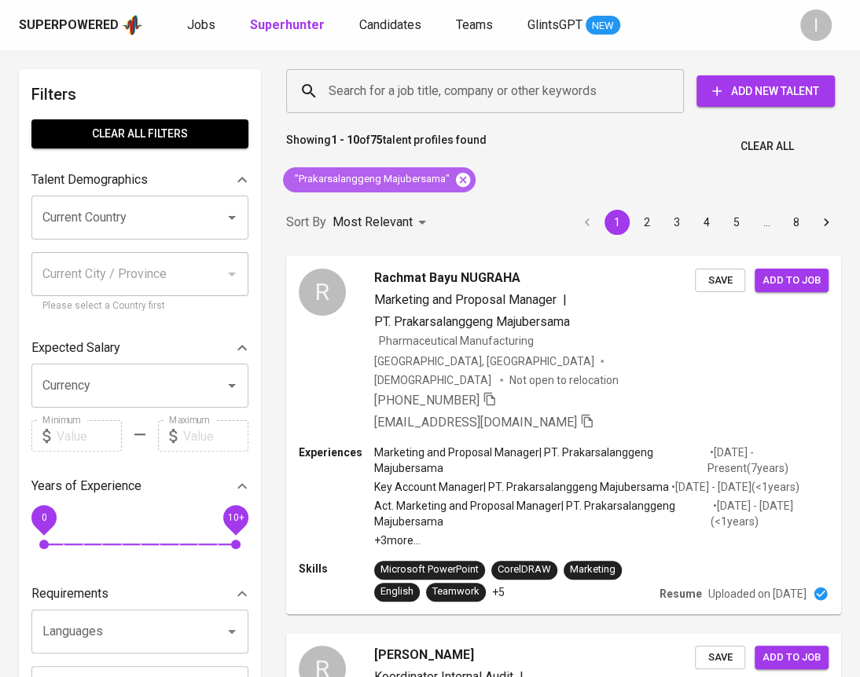
click at [463, 181] on icon at bounding box center [462, 179] width 17 height 17
click at [512, 89] on input "Search for a job title, company or other keywords" at bounding box center [489, 91] width 328 height 30
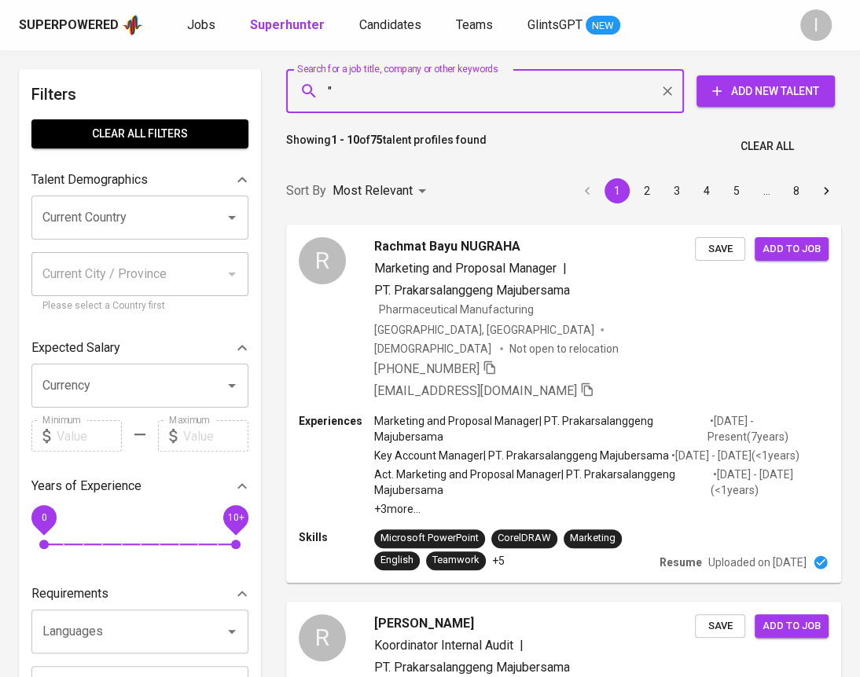
paste input "[PERSON_NAME] Customer Experience"
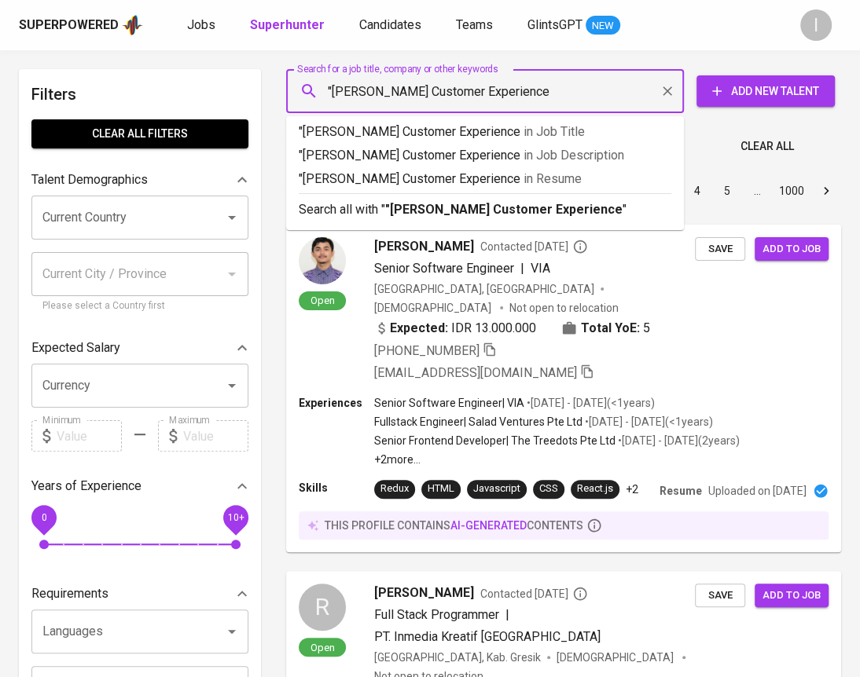
type input ""[PERSON_NAME] Customer Experience""
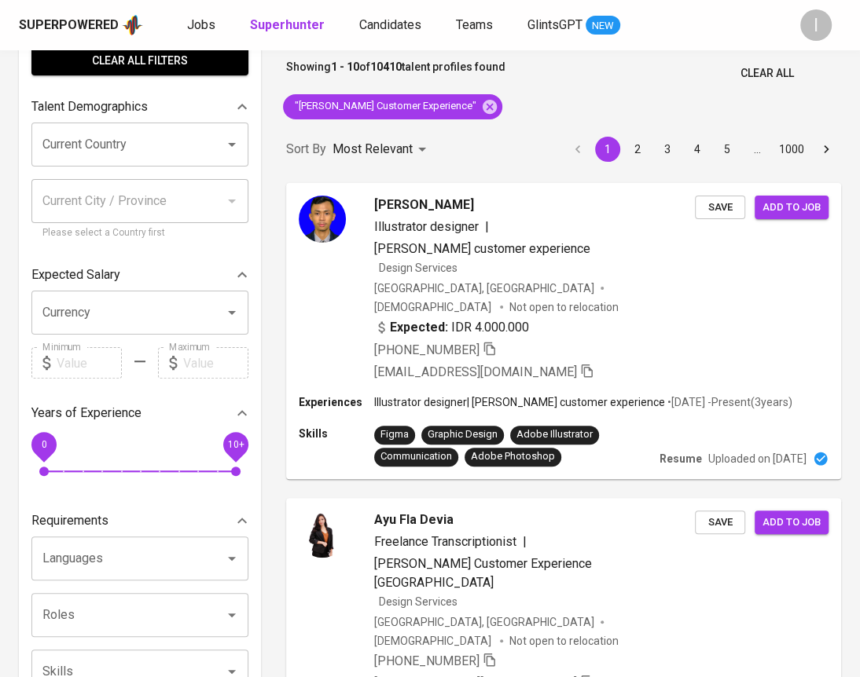
scroll to position [604, 0]
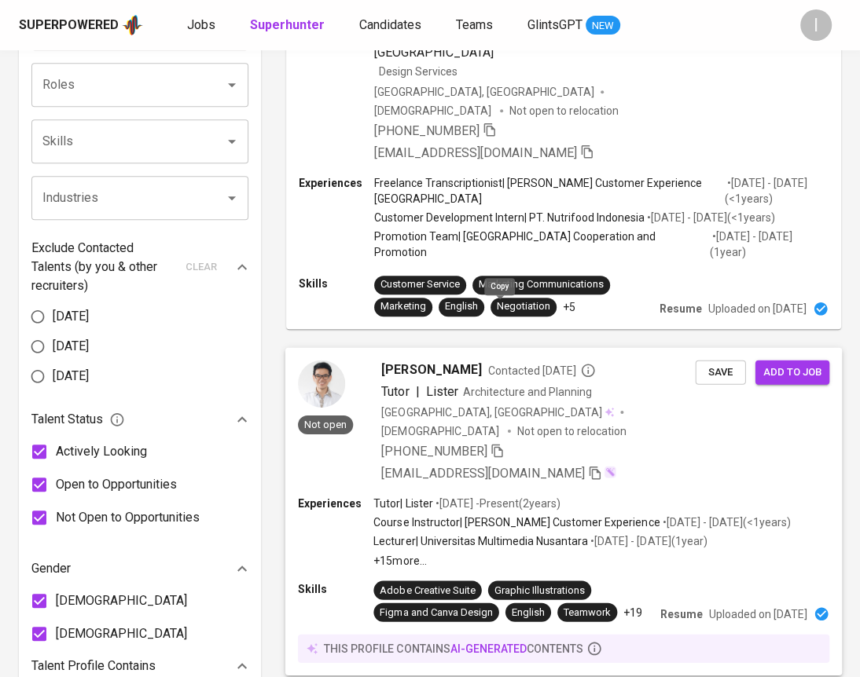
click at [501, 444] on icon "button" at bounding box center [496, 450] width 11 height 13
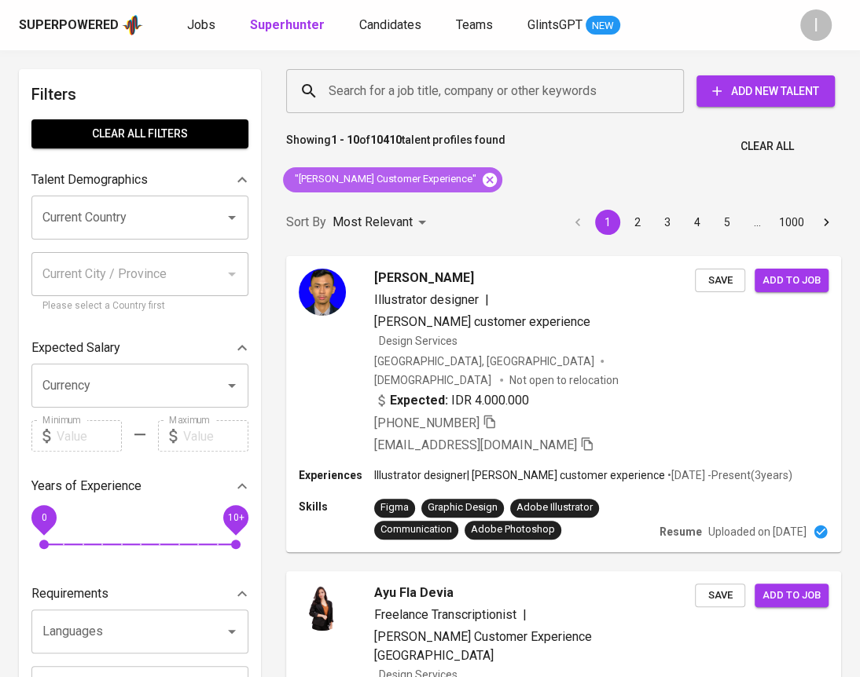
click at [483, 175] on icon at bounding box center [490, 179] width 14 height 14
click at [479, 86] on input "Search for a job title, company or other keywords" at bounding box center [489, 91] width 328 height 30
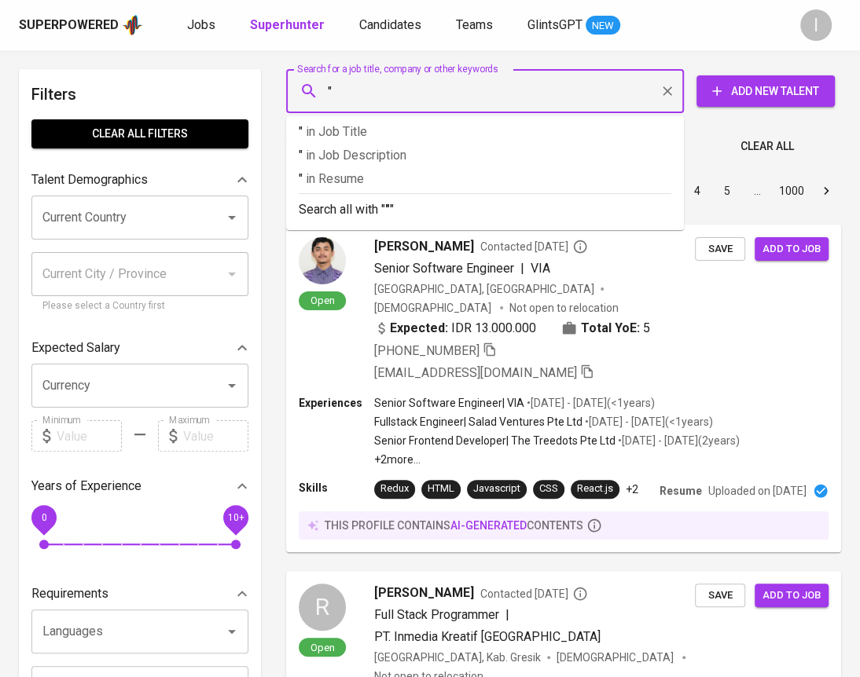
paste input "[PERSON_NAME]"
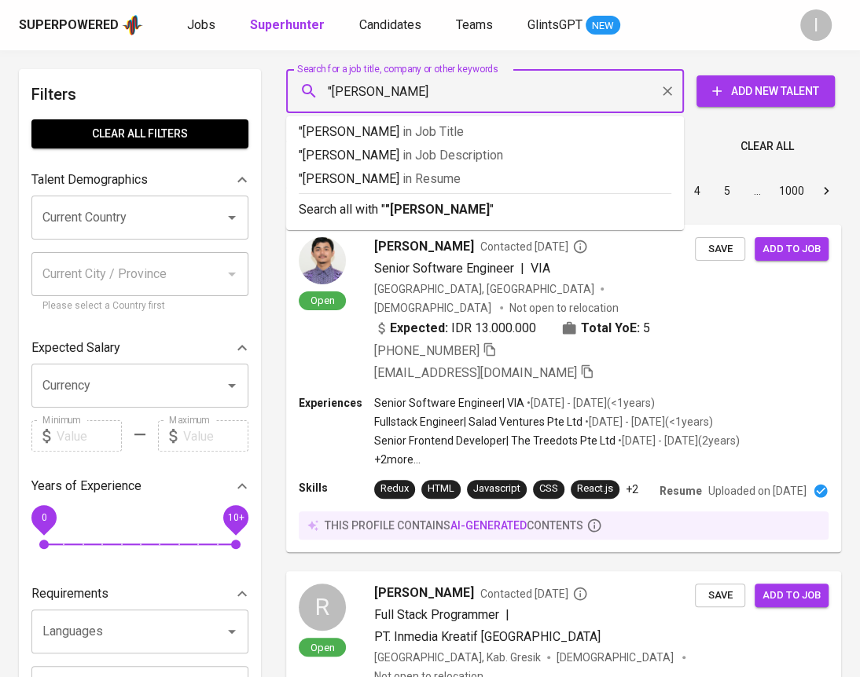
type input ""[PERSON_NAME]""
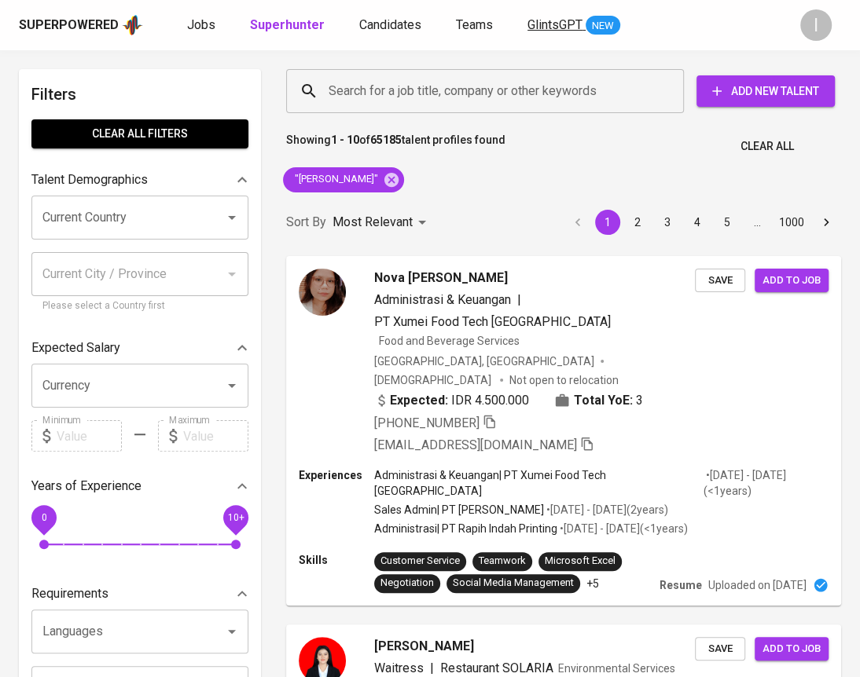
scroll to position [771, 0]
